Goal: Task Accomplishment & Management: Manage account settings

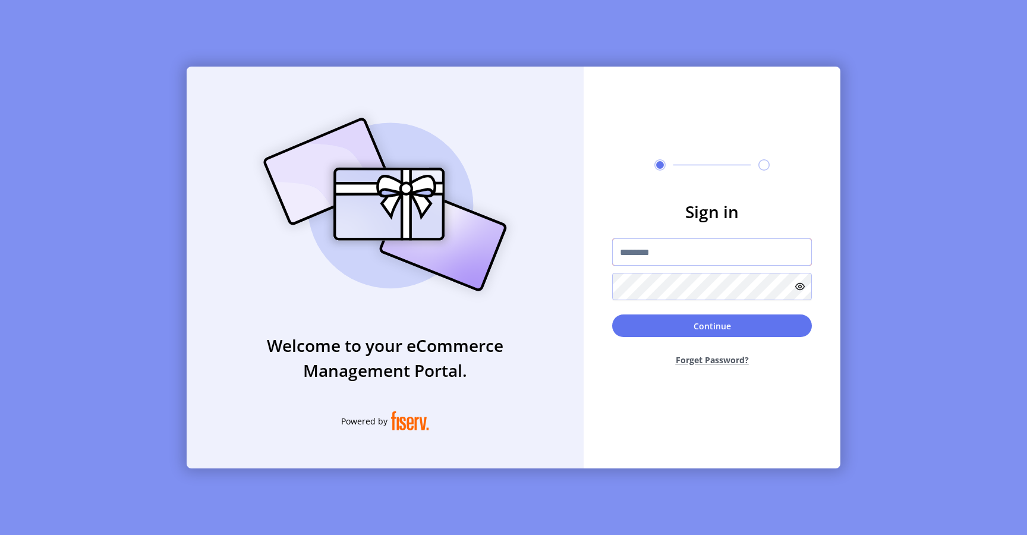
type input "**********"
click at [638, 329] on button "Continue" at bounding box center [712, 325] width 200 height 23
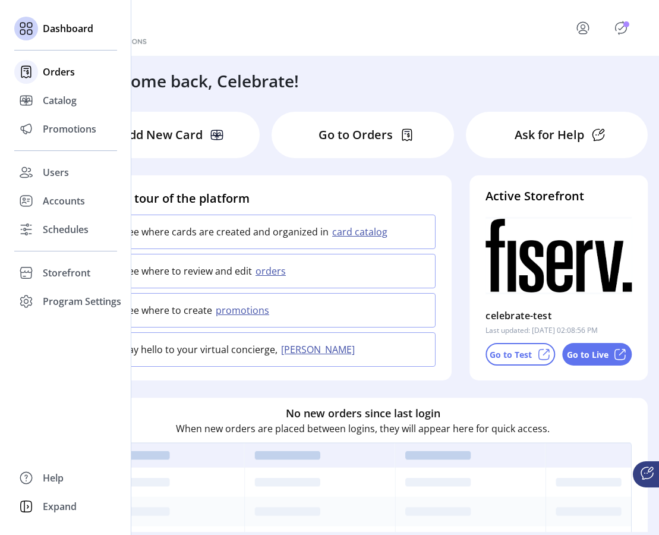
click at [63, 76] on span "Orders" at bounding box center [59, 72] width 32 height 14
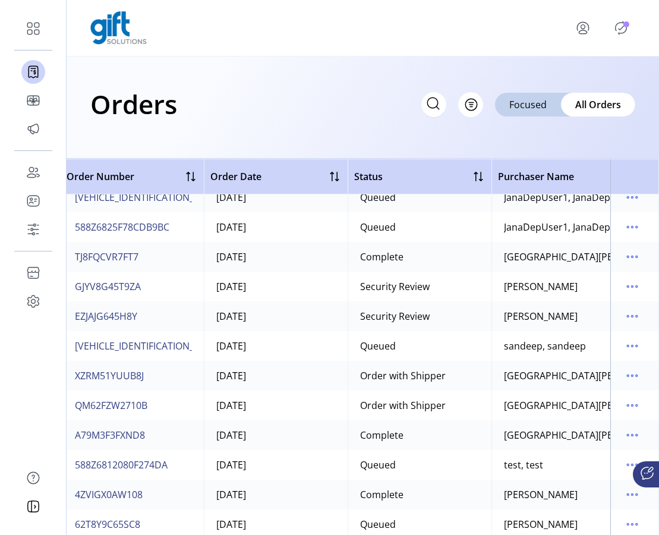
scroll to position [517, 0]
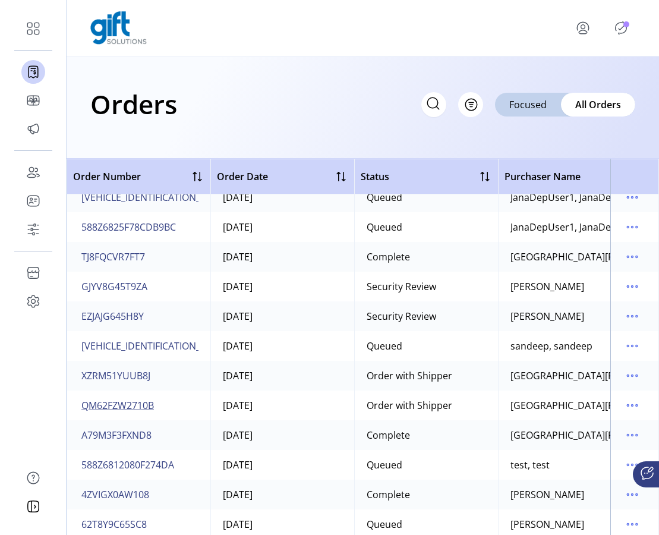
click at [142, 404] on span "QM62FZW2710B" at bounding box center [117, 405] width 73 height 14
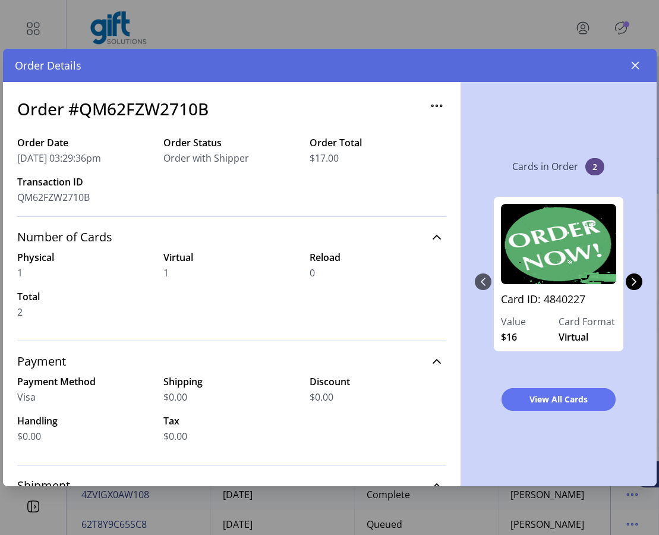
click at [168, 113] on h3 "Order #QM62FZW2710B" at bounding box center [112, 108] width 191 height 25
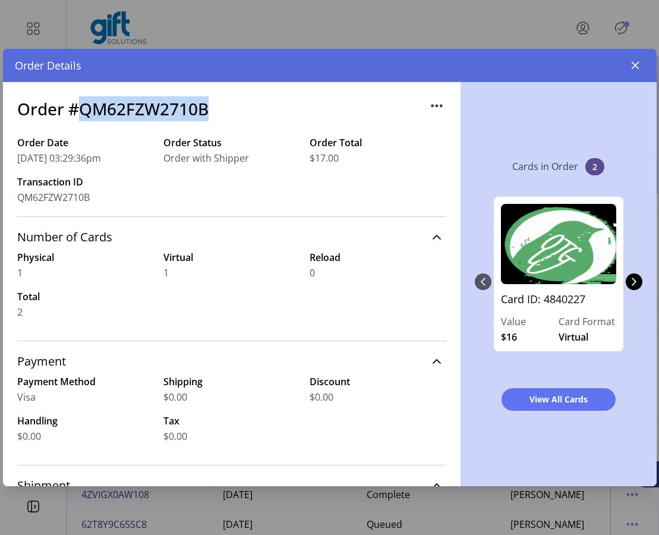
copy h3 "QM62FZW2710B"
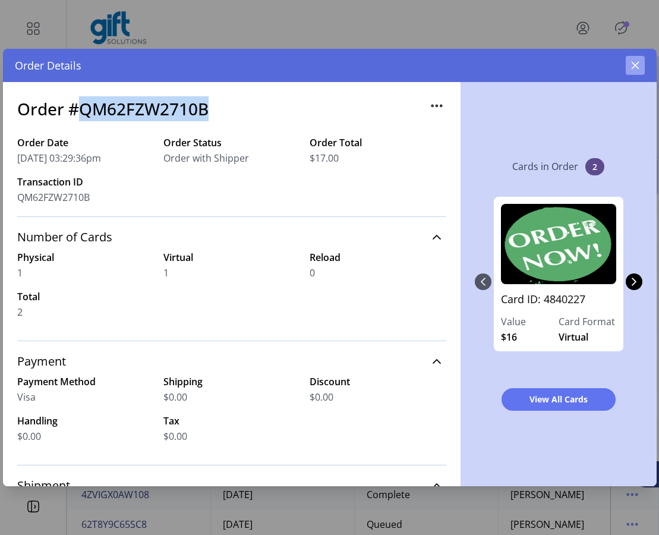
click at [637, 66] on icon "button" at bounding box center [636, 66] width 10 height 10
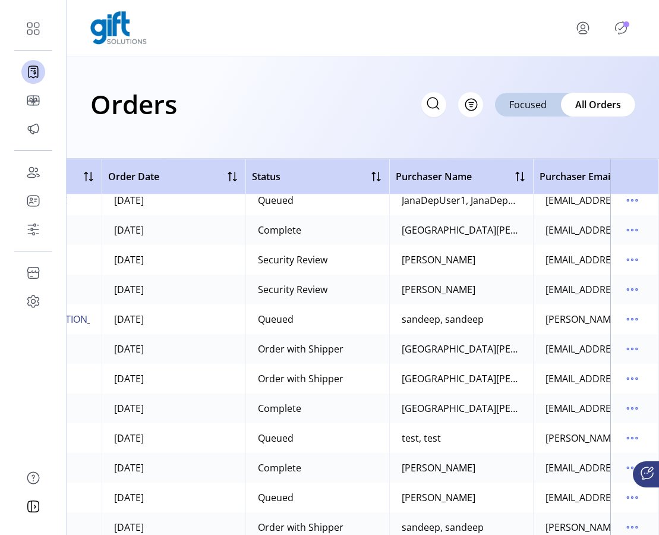
scroll to position [544, 0]
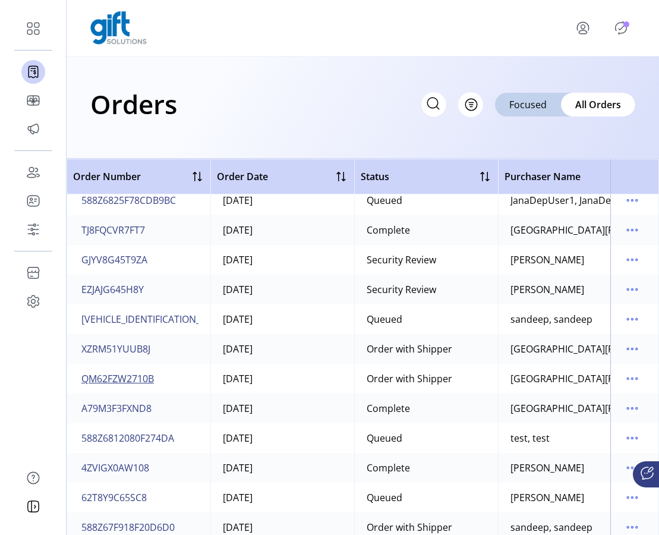
click at [146, 379] on span "QM62FZW2710B" at bounding box center [117, 378] width 73 height 14
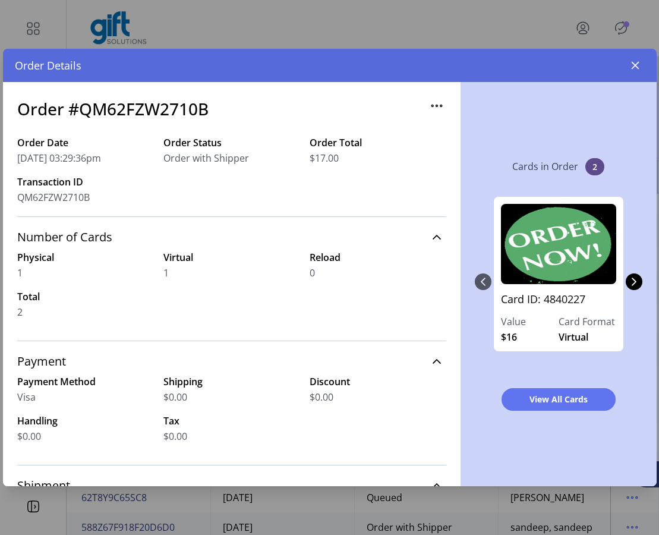
click at [127, 109] on h3 "Order #QM62FZW2710B" at bounding box center [112, 108] width 191 height 25
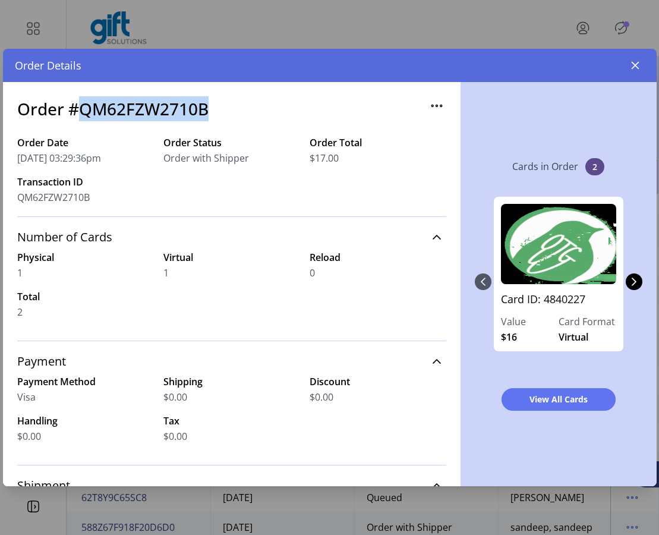
click at [127, 109] on h3 "Order #QM62FZW2710B" at bounding box center [112, 108] width 191 height 25
copy h3 "QM62FZW2710B"
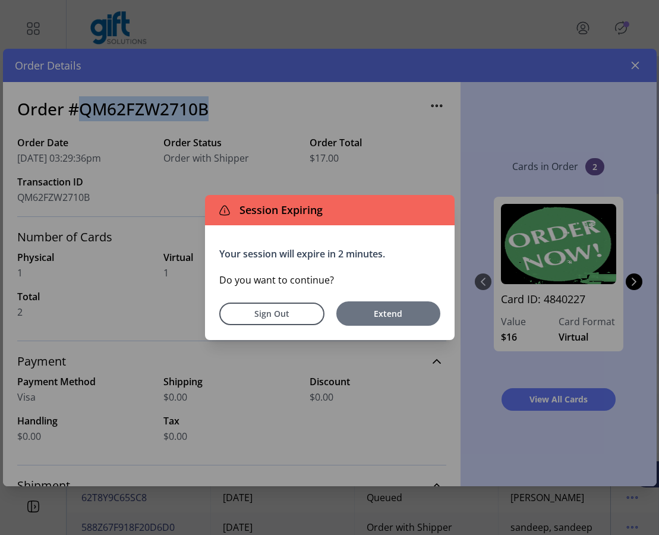
click at [372, 309] on span "Extend" at bounding box center [388, 313] width 92 height 12
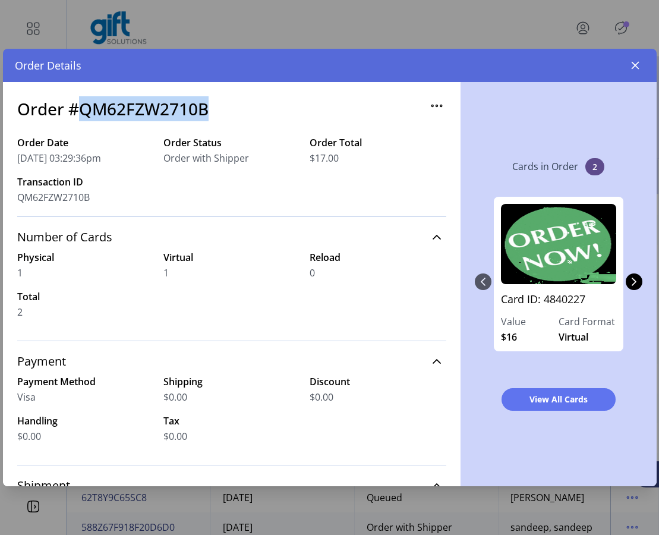
click at [182, 112] on h3 "Order #QM62FZW2710B" at bounding box center [112, 108] width 191 height 25
